Goal: Task Accomplishment & Management: Use online tool/utility

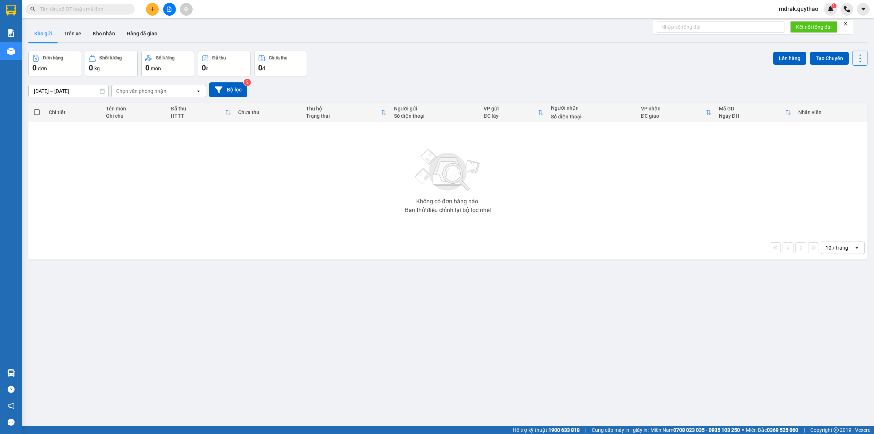
click at [170, 8] on icon "file-add" at bounding box center [170, 9] width 4 height 5
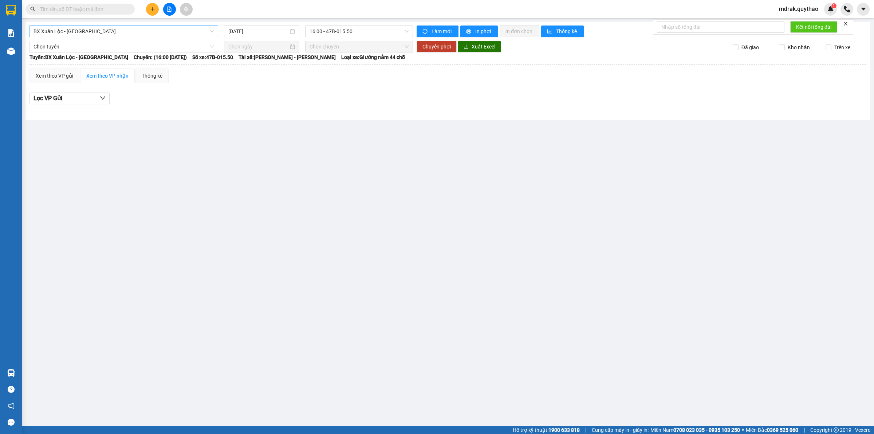
click at [93, 31] on span "BX Xuân Lộc - BX Sơn Hoà" at bounding box center [124, 31] width 180 height 11
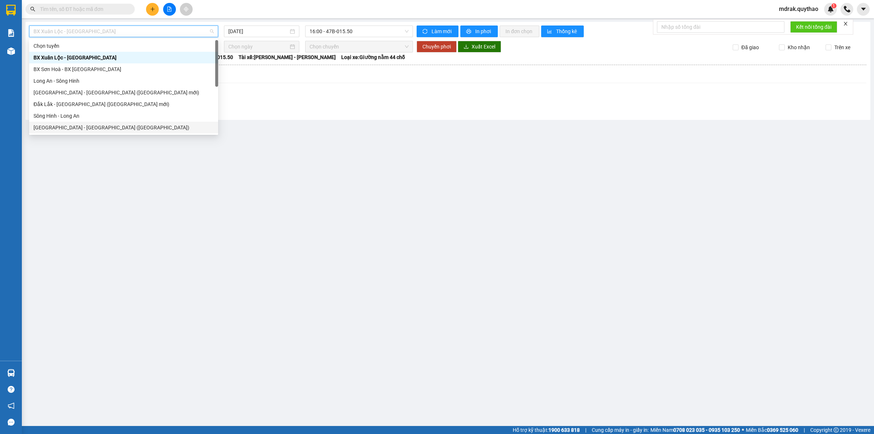
scroll to position [81, 0]
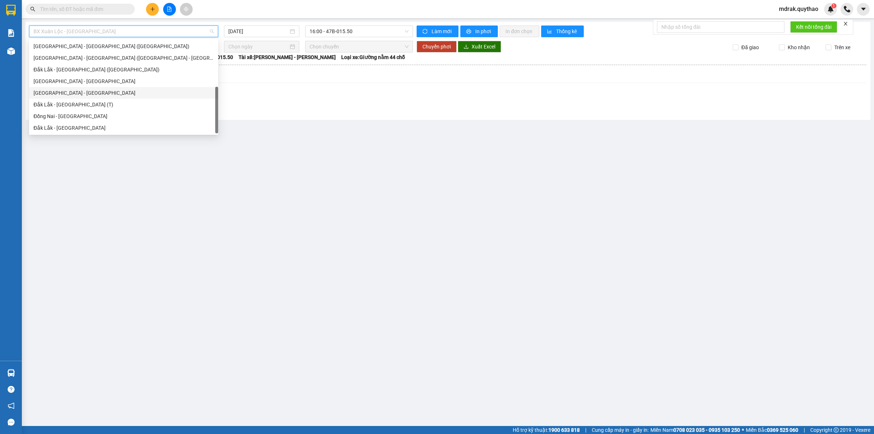
click at [75, 95] on div "Đắk Lắk - Tây Ninh" at bounding box center [124, 93] width 180 height 8
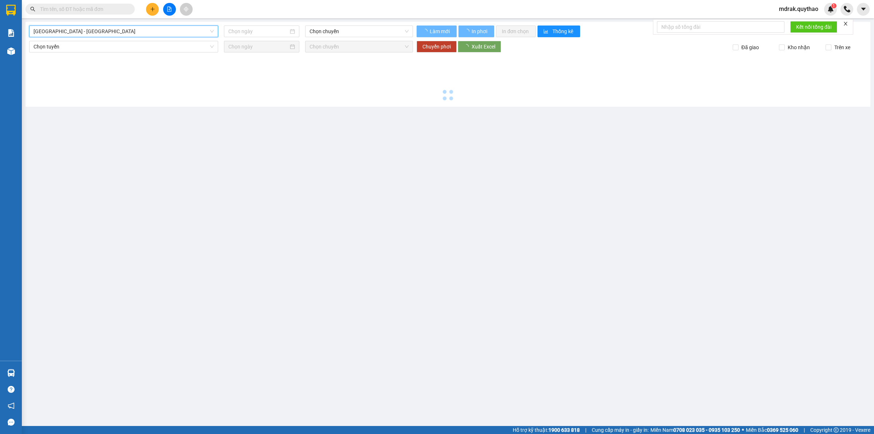
type input "11/08/2025"
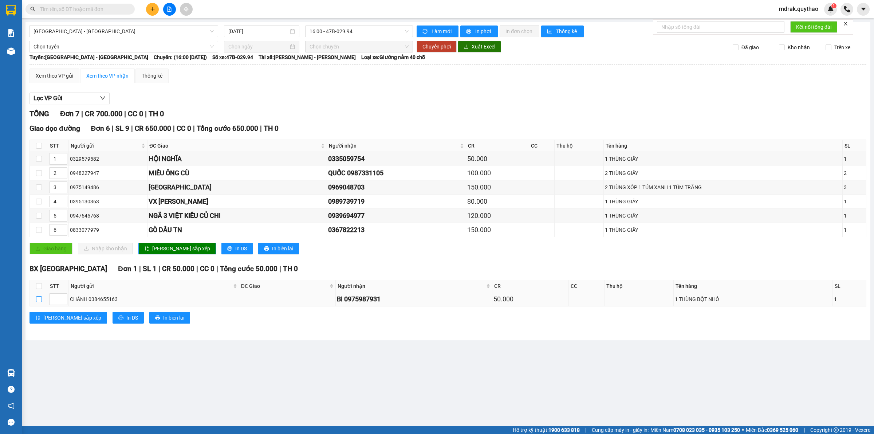
click at [37, 302] on input "checkbox" at bounding box center [39, 299] width 6 height 6
checkbox input "true"
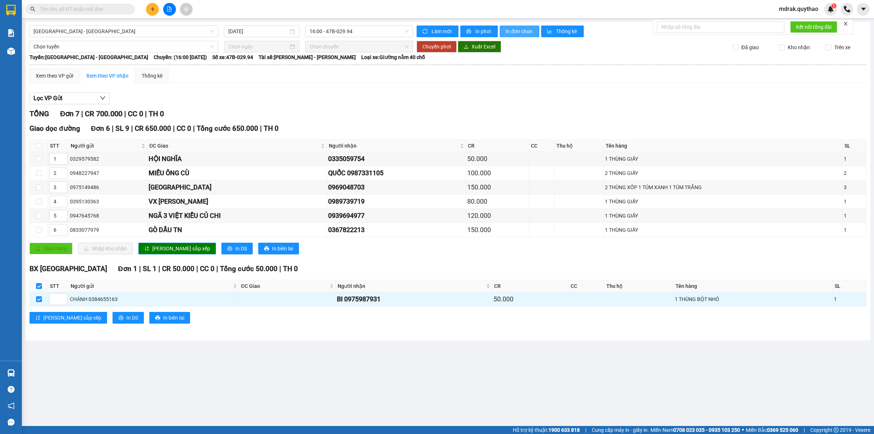
click at [527, 31] on span "In đơn chọn" at bounding box center [519, 31] width 28 height 8
